Goal: Use online tool/utility: Utilize a website feature to perform a specific function

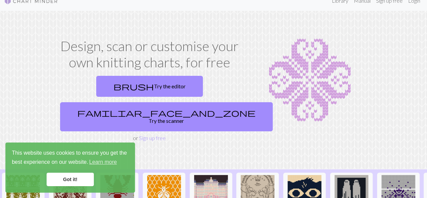
scroll to position [10, 0]
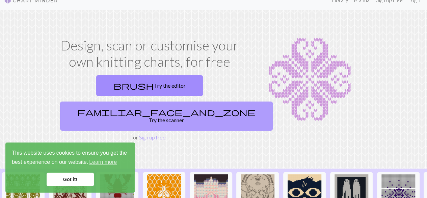
click at [184, 101] on link "familiar_face_and_zone Try the scanner" at bounding box center [166, 115] width 213 height 29
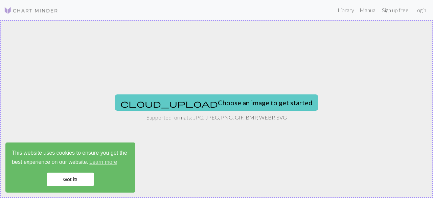
click at [194, 98] on button "cloud_upload Choose an image to get started" at bounding box center [216, 102] width 203 height 16
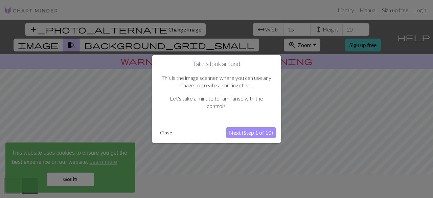
click at [252, 137] on button "Next (Step 1 of 10)" at bounding box center [250, 132] width 49 height 11
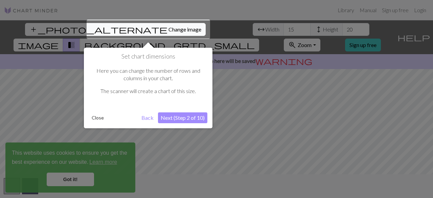
click at [94, 116] on button "Close" at bounding box center [98, 118] width 18 height 10
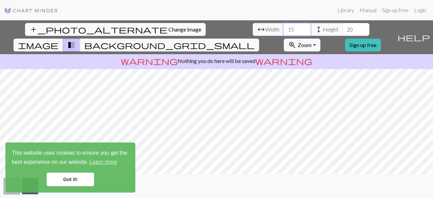
click at [283, 31] on input "15" at bounding box center [296, 29] width 27 height 13
type input "102"
click at [342, 27] on input "20" at bounding box center [355, 29] width 27 height 13
type input "2"
type input "160"
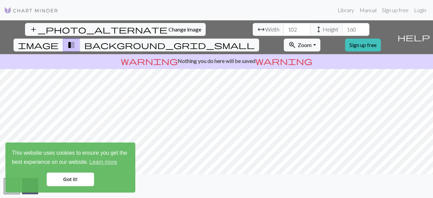
click at [64, 181] on link "Got it!" at bounding box center [70, 179] width 47 height 14
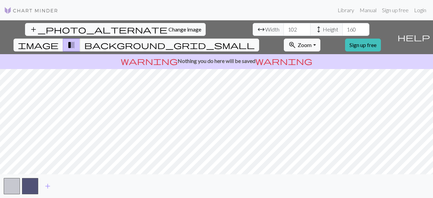
drag, startPoint x: 237, startPoint y: 31, endPoint x: 297, endPoint y: -29, distance: 86.0
click at [297, 0] on html "This website uses cookies to ensure you get the best experience on our website.…" at bounding box center [216, 99] width 433 height 198
